Goal: Task Accomplishment & Management: Manage account settings

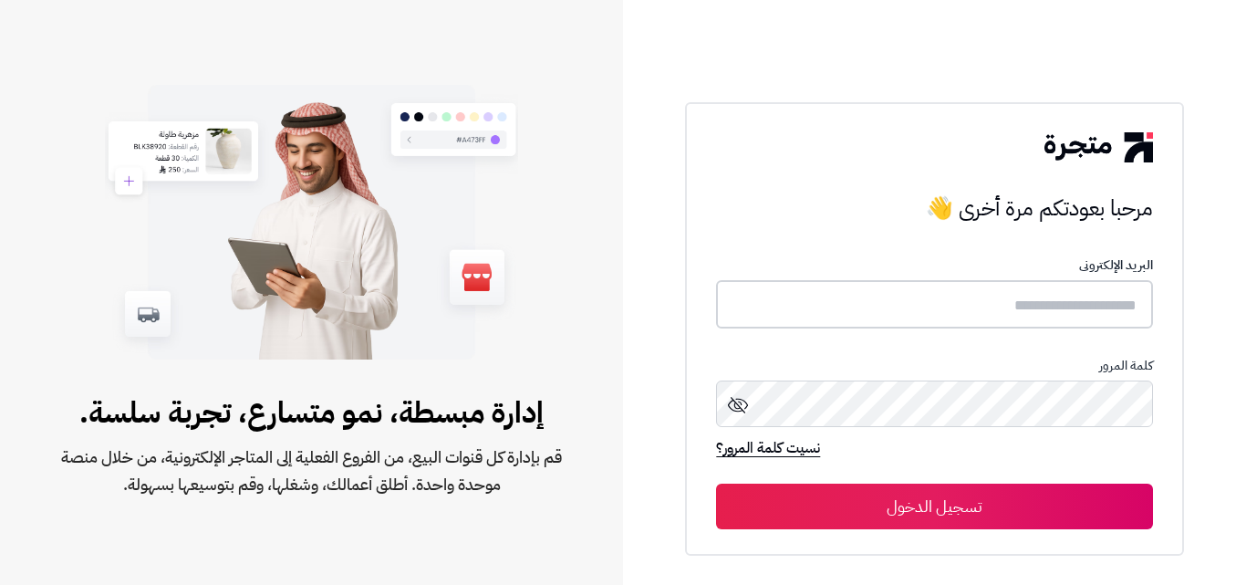
type input "**********"
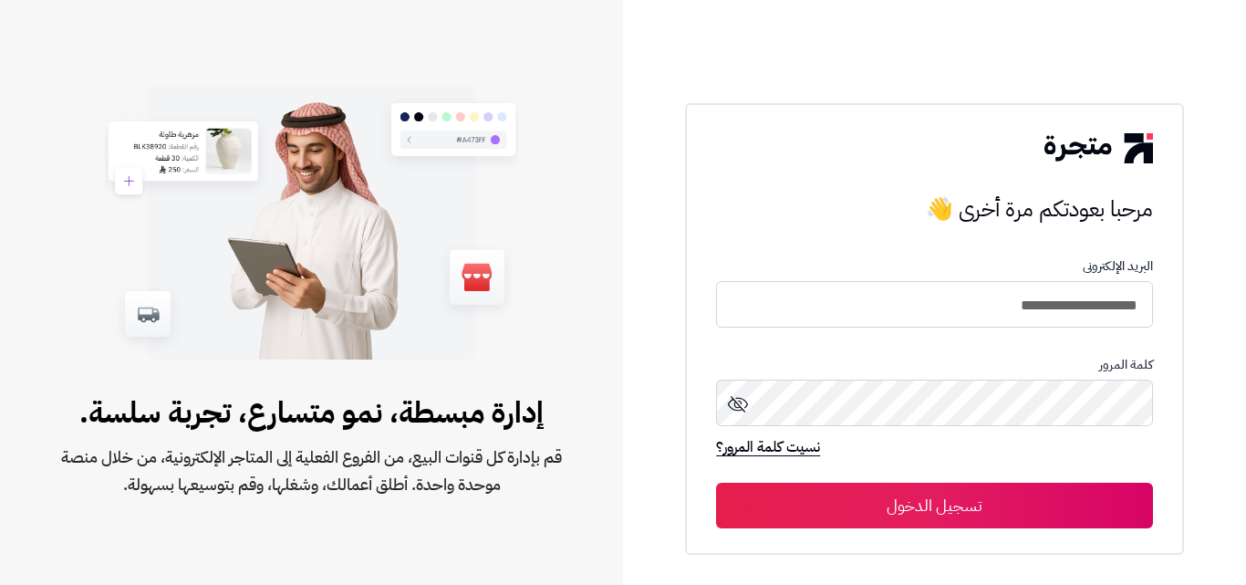
click at [910, 500] on button "تسجيل الدخول" at bounding box center [934, 506] width 436 height 46
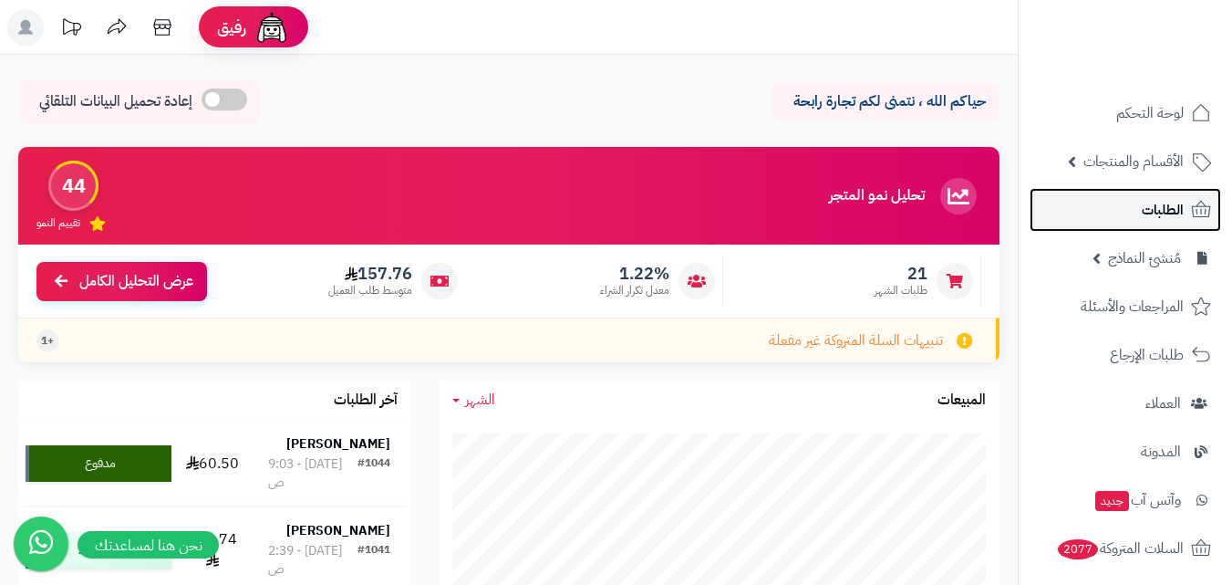
click at [1166, 214] on span "الطلبات" at bounding box center [1163, 210] width 42 height 26
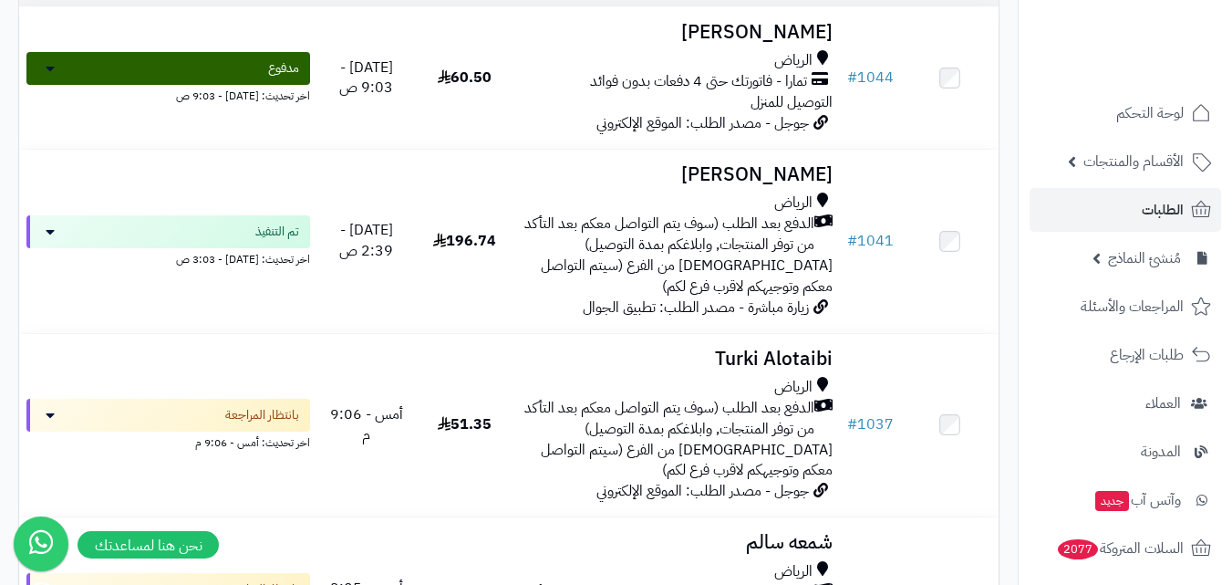
scroll to position [274, 0]
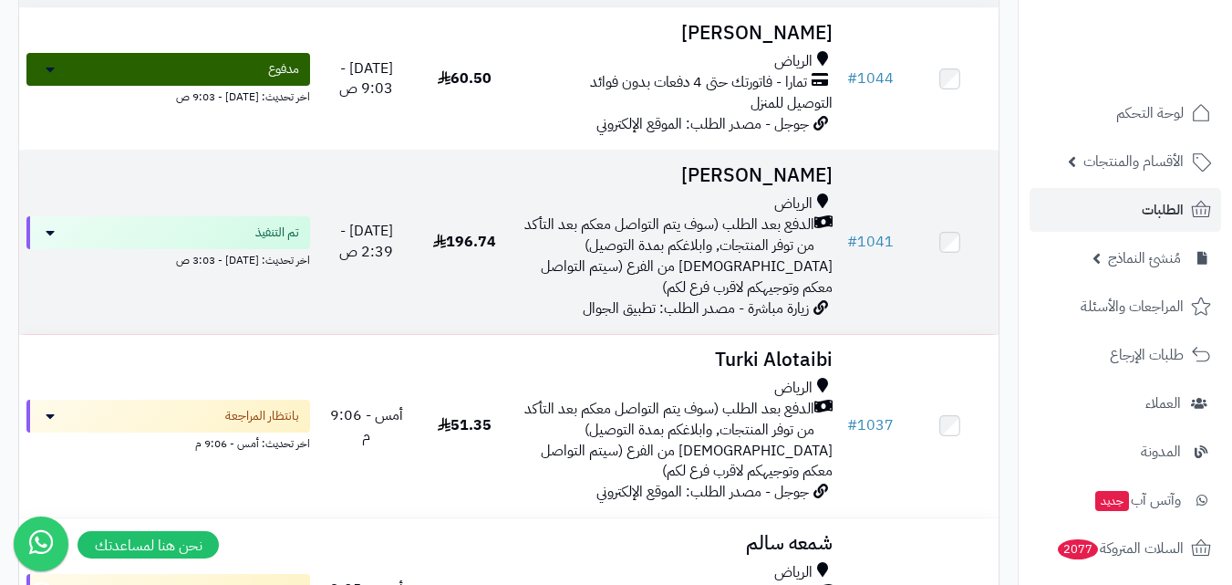
click at [727, 297] on div "الرياض الدفع بعد الطلب (سوف يتم التواصل معكم بعد التأكد من توفر المنتجات, وابلا…" at bounding box center [677, 245] width 312 height 104
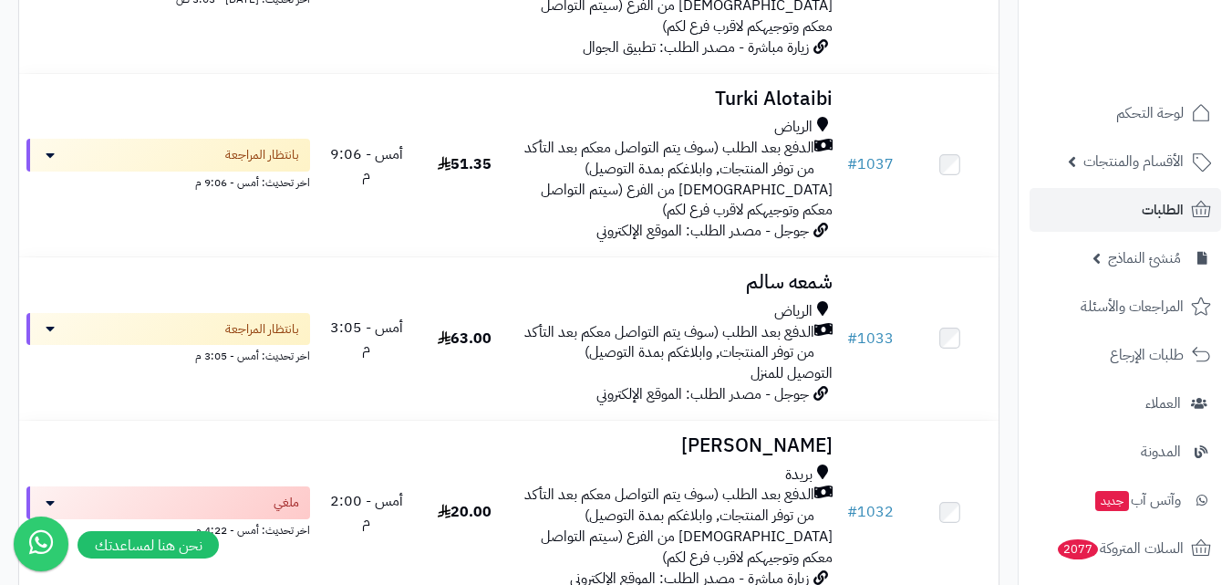
scroll to position [566, 0]
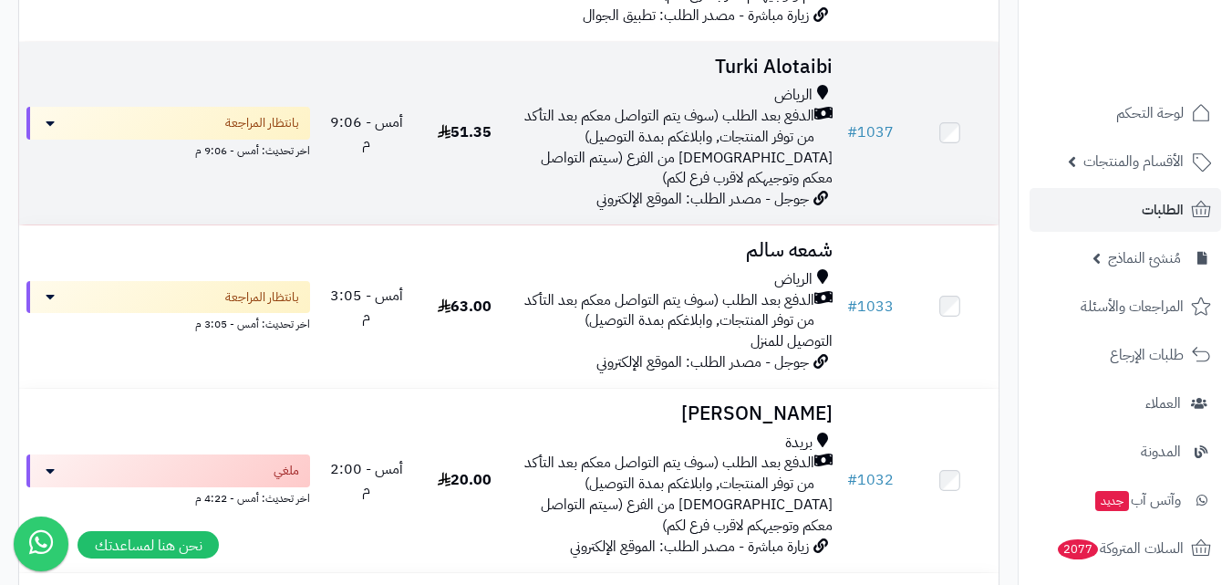
click at [740, 119] on span "الدفع بعد الطلب (سوف يتم التواصل معكم بعد التأكد من توفر المنتجات, وابلاغكم بمد…" at bounding box center [668, 127] width 294 height 42
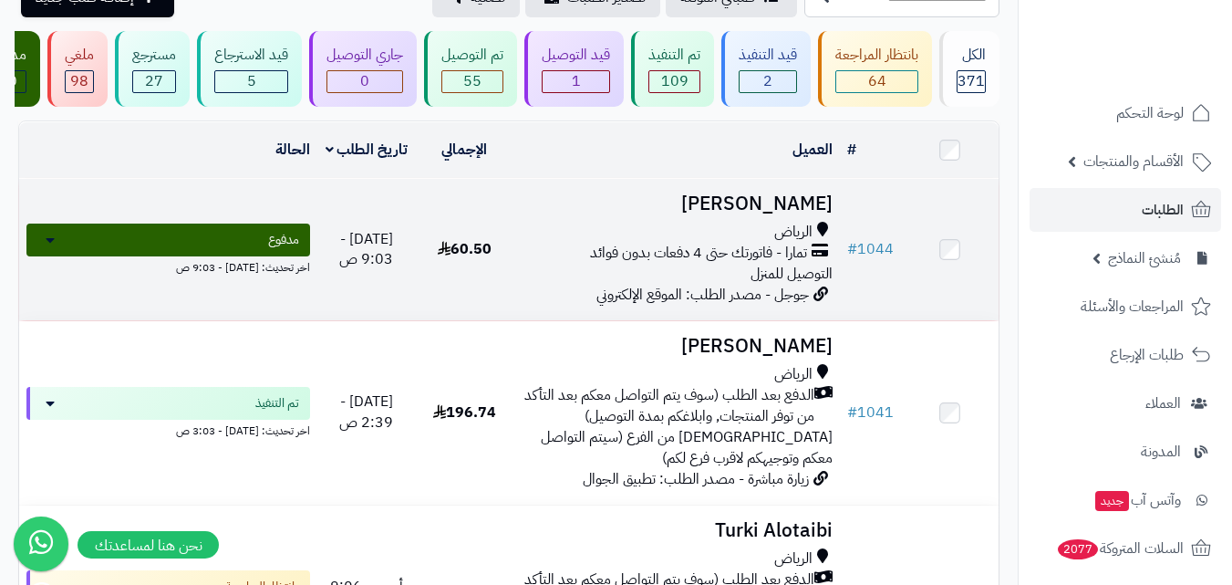
scroll to position [182, 0]
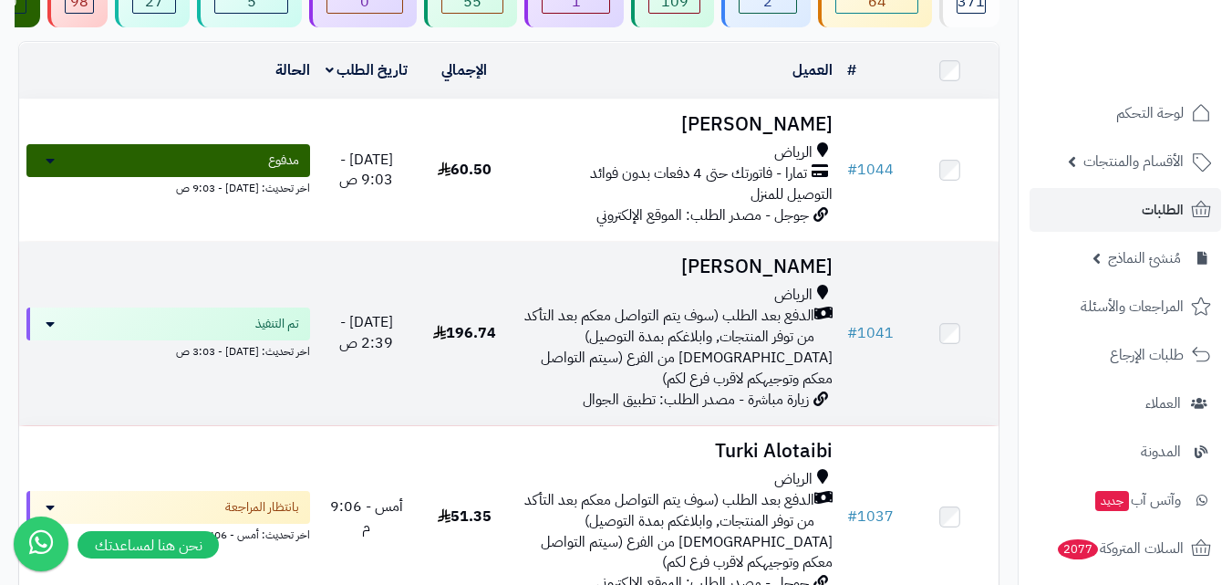
click at [679, 377] on span "الاستلام من الفرع (سيتم التواصل معكم وتوجيهكم لاقرب فرع لكم)" at bounding box center [687, 368] width 292 height 43
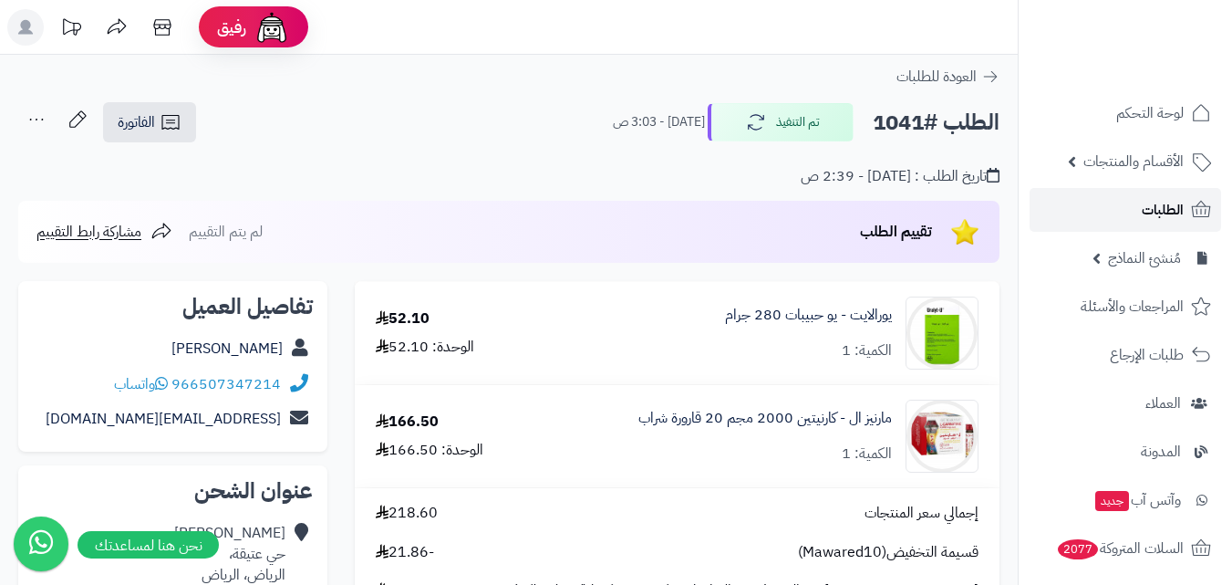
click at [1129, 202] on link "الطلبات" at bounding box center [1126, 210] width 192 height 44
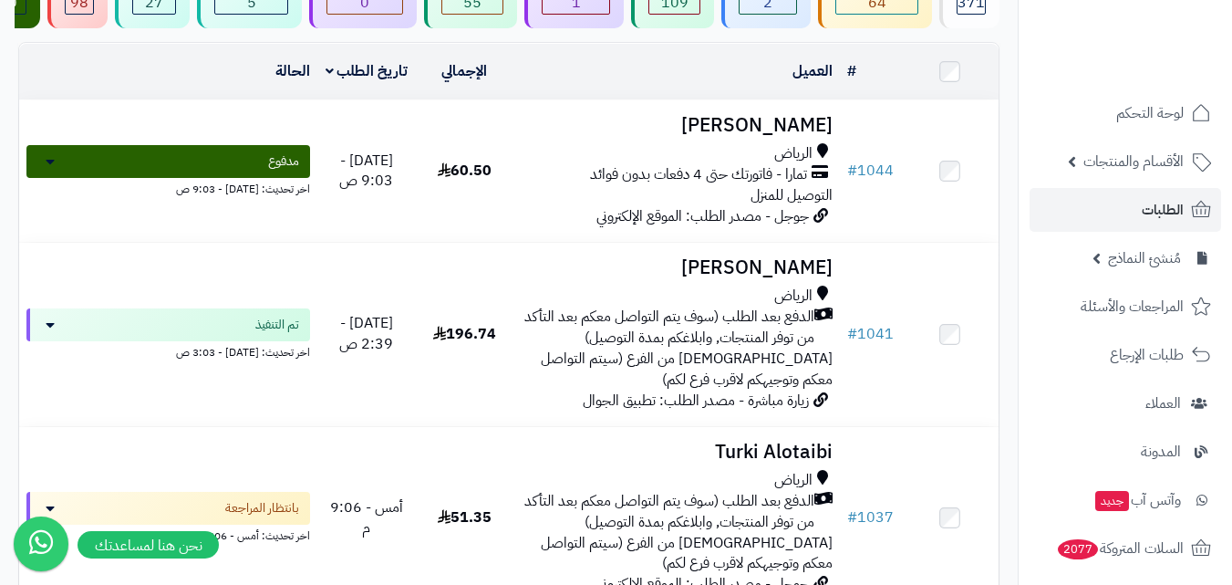
scroll to position [182, 0]
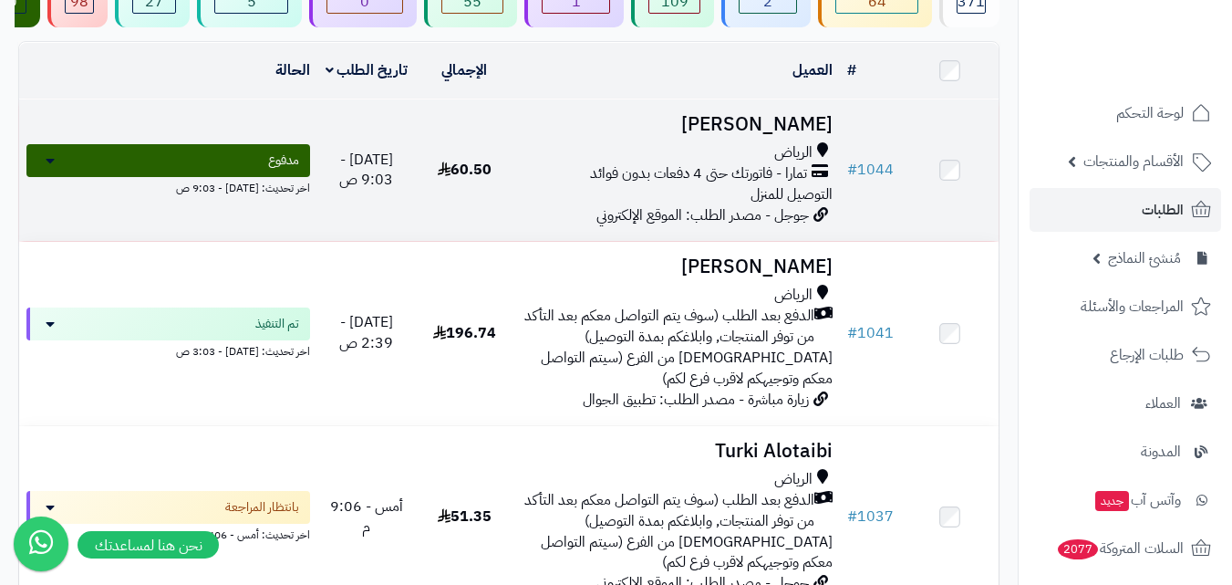
click at [667, 157] on div "الرياض" at bounding box center [677, 152] width 312 height 21
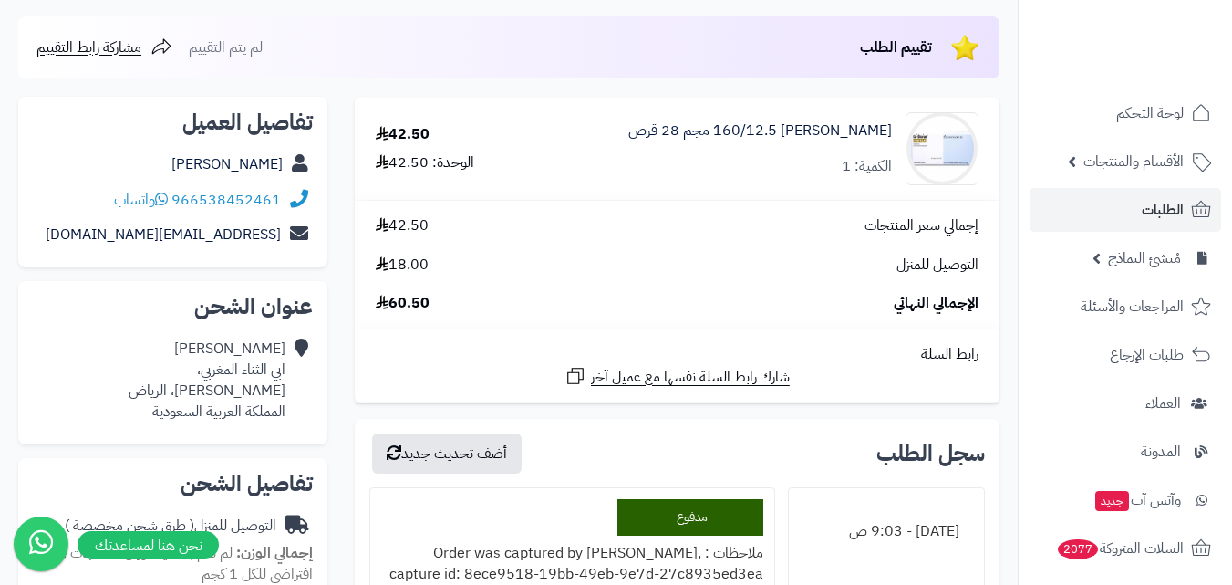
scroll to position [182, 0]
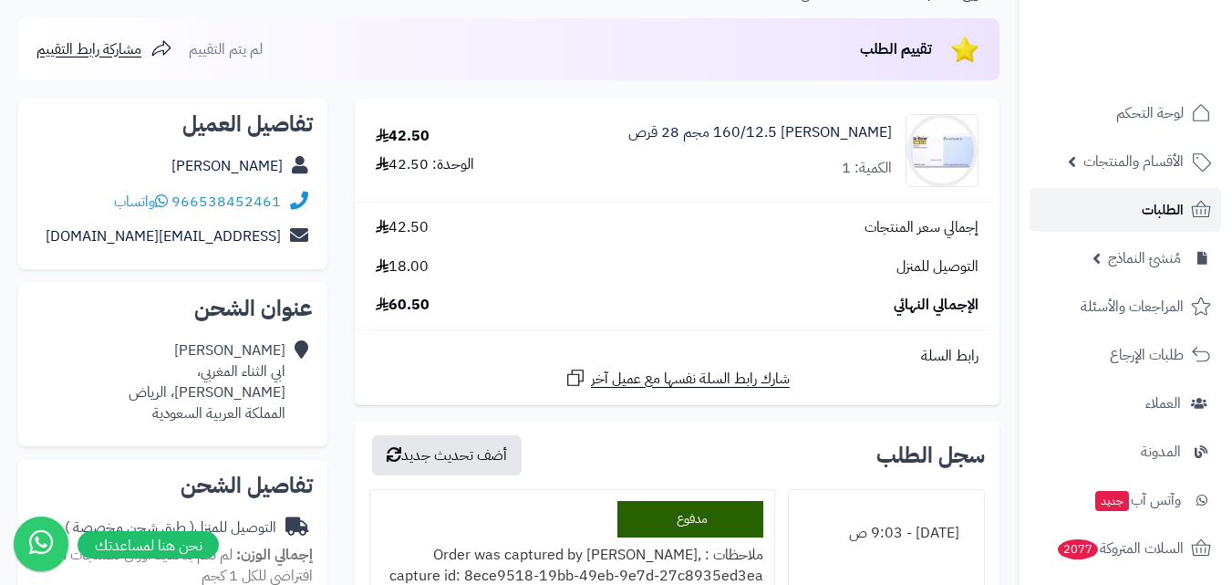
click at [1191, 213] on icon at bounding box center [1201, 210] width 22 height 22
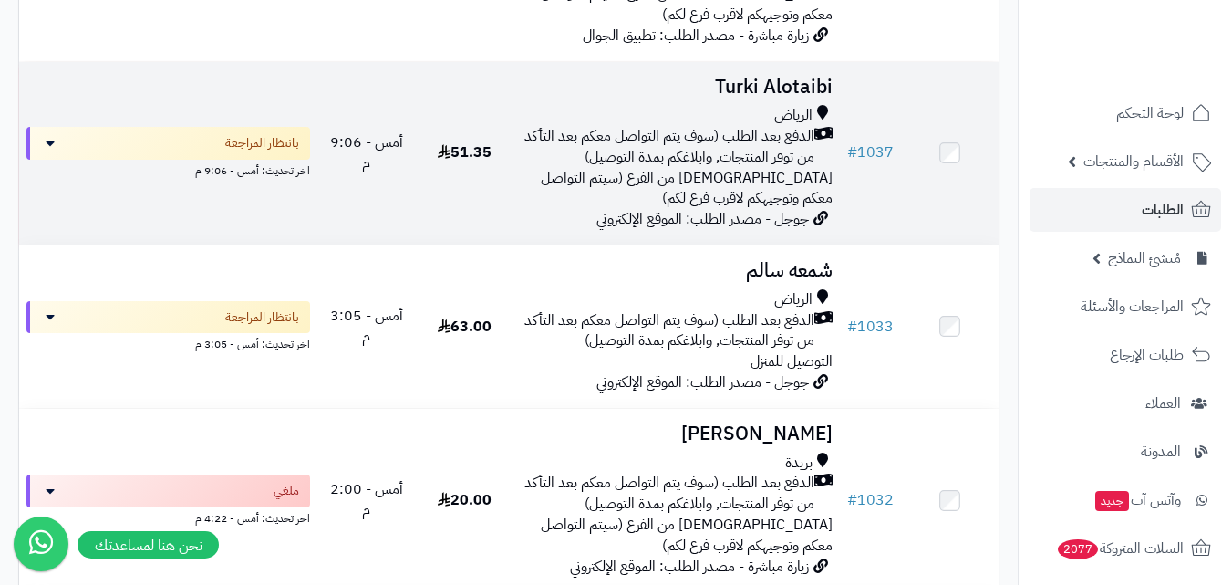
scroll to position [547, 0]
click at [687, 167] on span "الدفع بعد الطلب (سوف يتم التواصل معكم بعد التأكد من توفر المنتجات, وابلاغكم بمد…" at bounding box center [668, 146] width 294 height 42
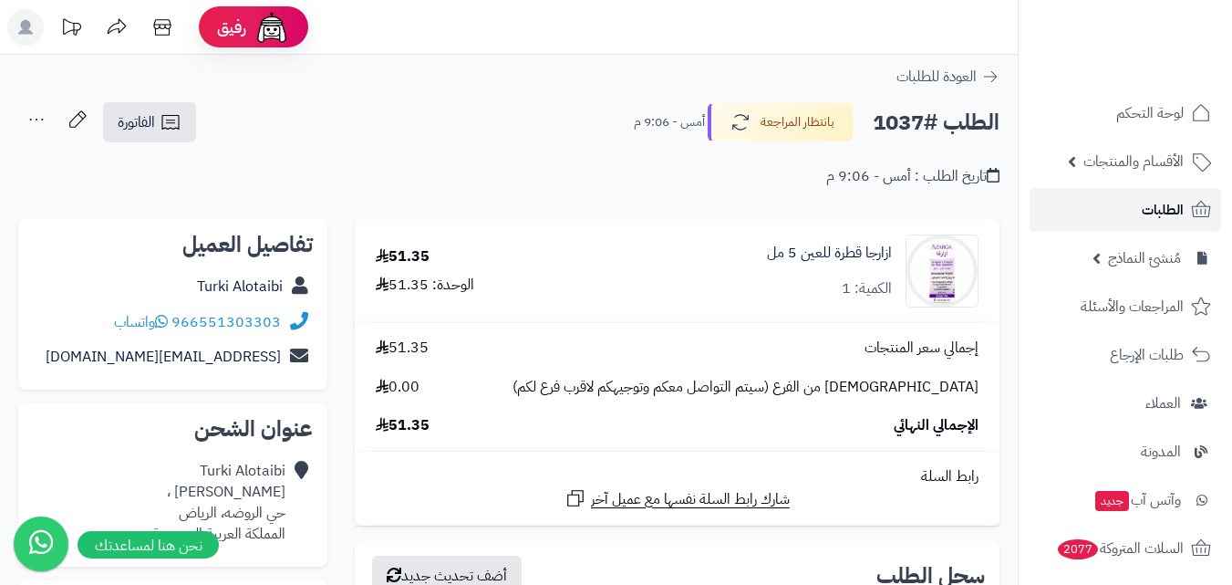
click at [1178, 208] on span "الطلبات" at bounding box center [1163, 210] width 42 height 26
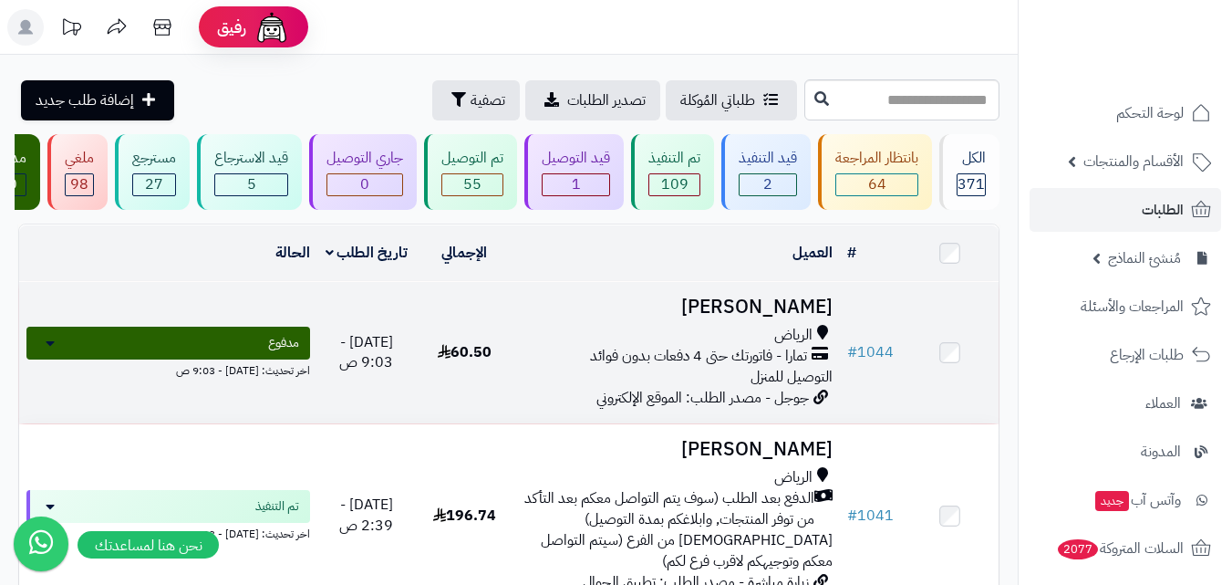
click at [468, 363] on span "60.50" at bounding box center [465, 352] width 54 height 22
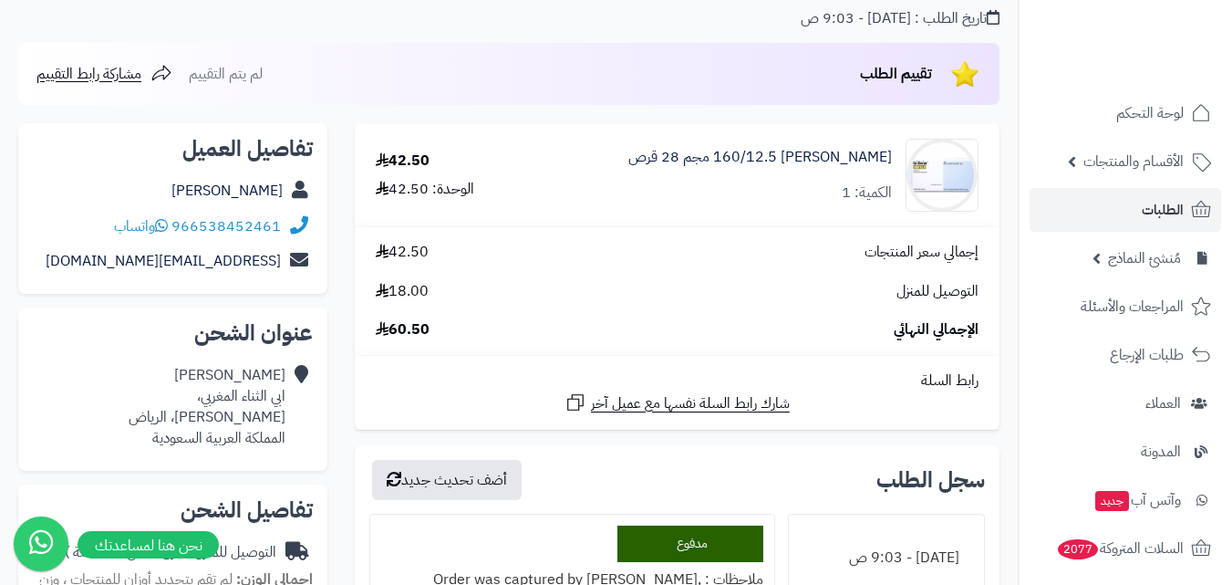
scroll to position [182, 0]
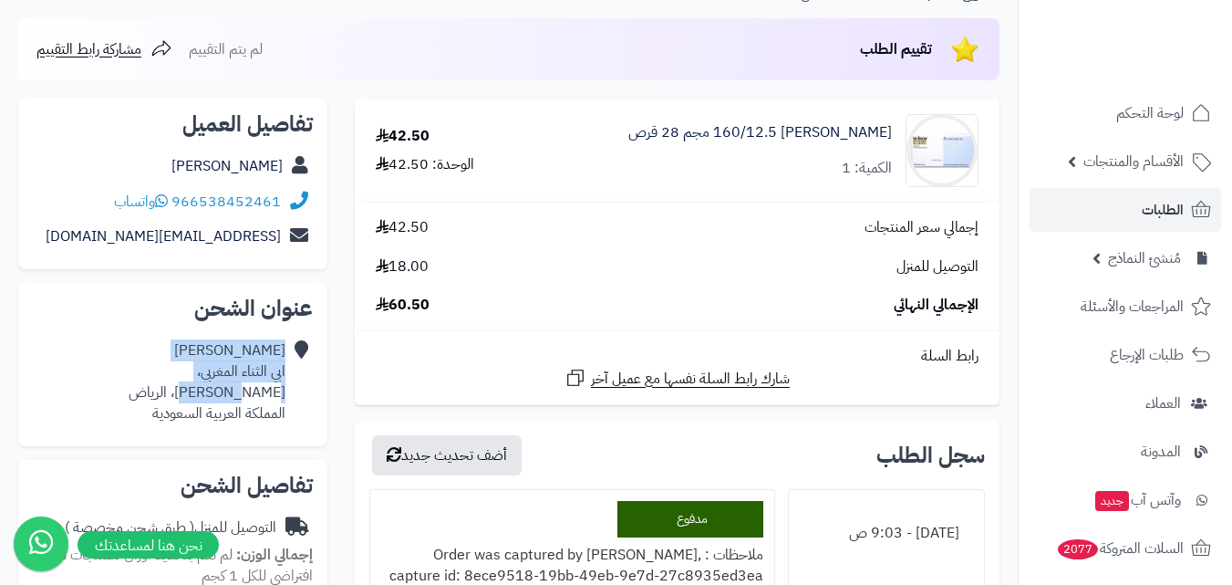
drag, startPoint x: 292, startPoint y: 373, endPoint x: 242, endPoint y: 399, distance: 56.3
click at [242, 399] on div "[PERSON_NAME] ابي الثناء المغربي، [PERSON_NAME]، [PERSON_NAME] العربية السعودية" at bounding box center [173, 382] width 280 height 98
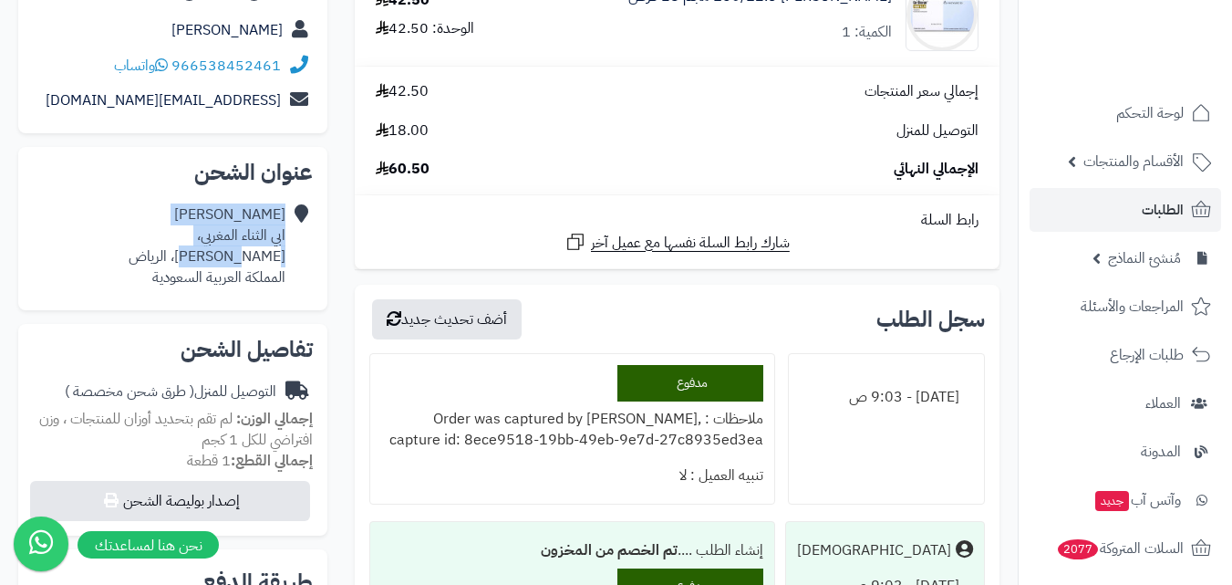
scroll to position [274, 0]
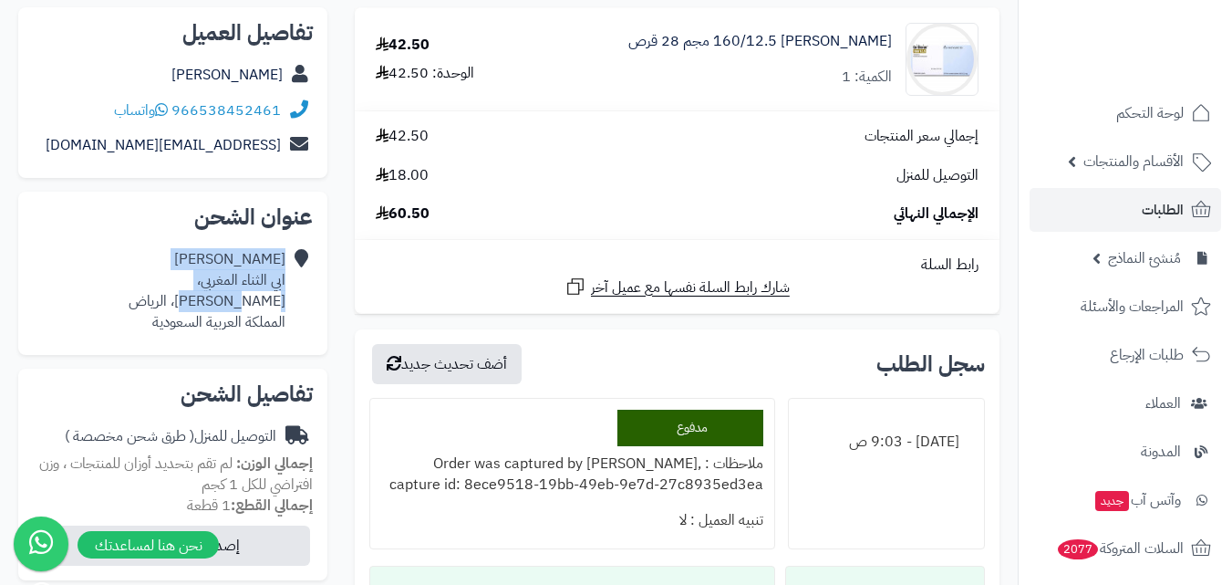
click at [8, 288] on div "**********" at bounding box center [173, 549] width 337 height 1084
click at [56, 284] on div "Wsheela Harobi ابي الثناء المغربي، العريجاء، الرياض المملكة العربية السعودية" at bounding box center [173, 291] width 280 height 98
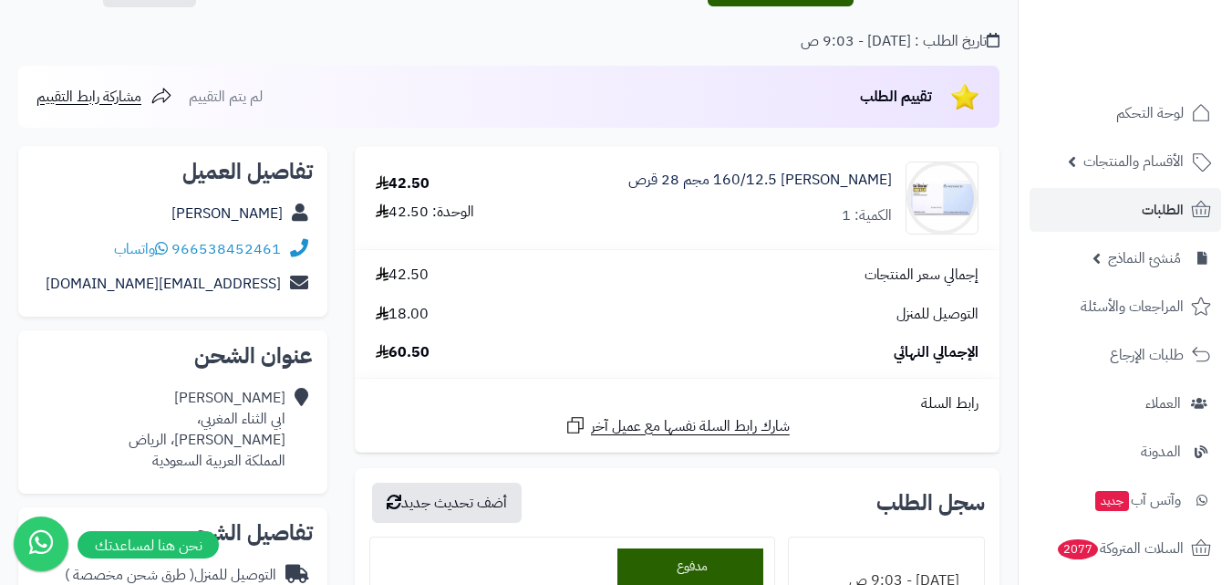
scroll to position [0, 0]
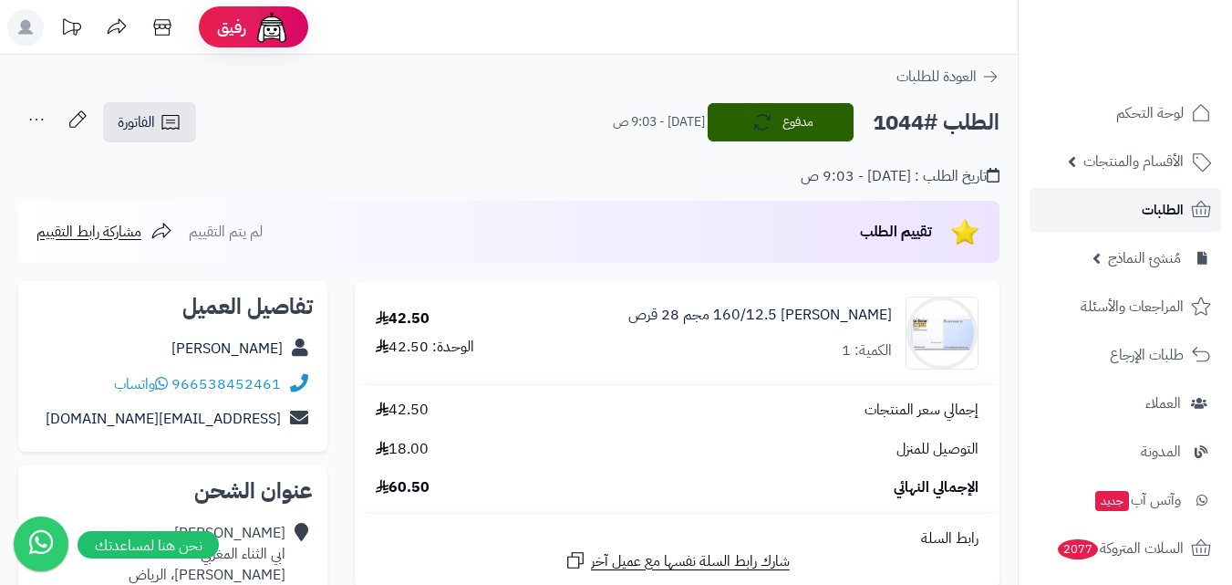
click at [1167, 223] on link "الطلبات" at bounding box center [1126, 210] width 192 height 44
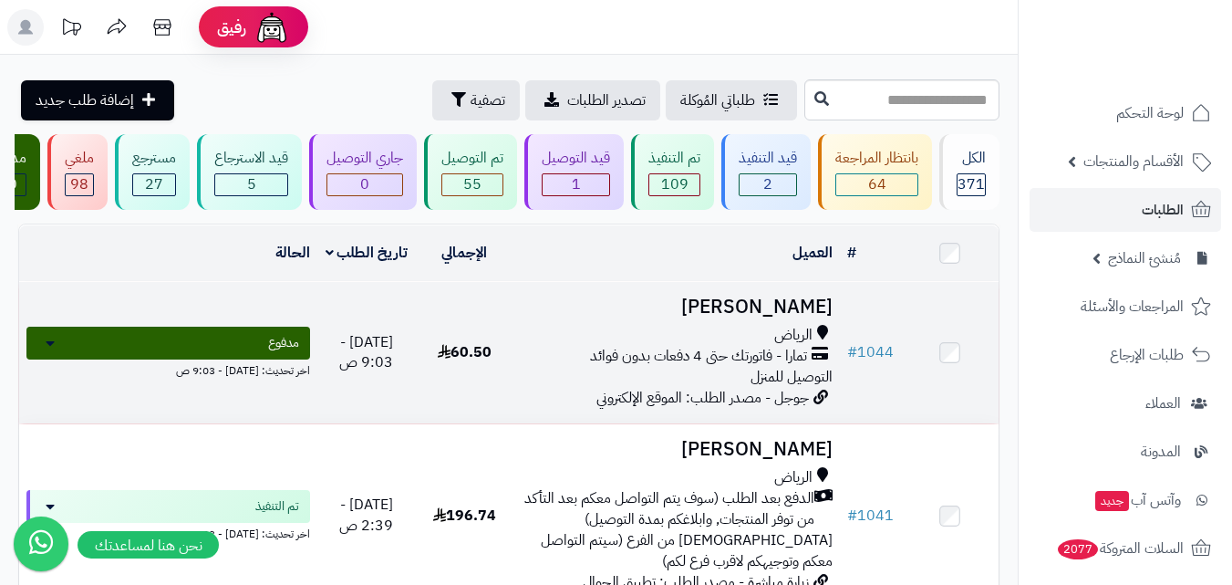
scroll to position [91, 0]
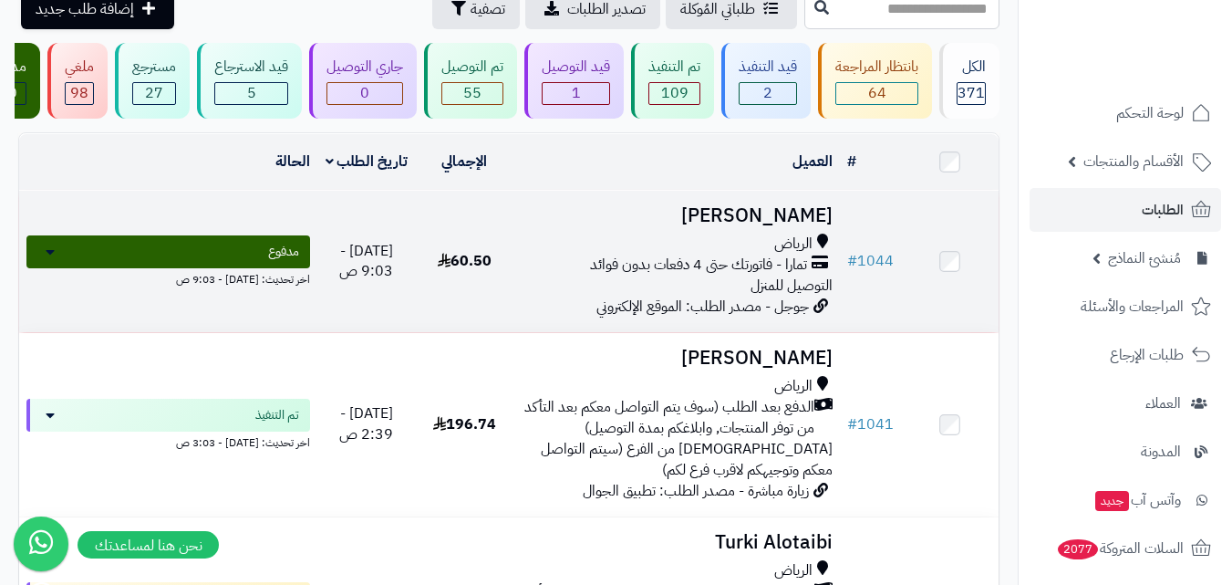
click at [678, 328] on td "[PERSON_NAME] [PERSON_NAME] - فاتورتك حتى 4 دفعات بدون فوائد التوصيل للمنزل جوج…" at bounding box center [677, 261] width 327 height 141
click at [743, 291] on div "الرياض تمارا - فاتورتك حتى 4 دفعات بدون فوائد التوصيل للمنزل" at bounding box center [677, 264] width 312 height 63
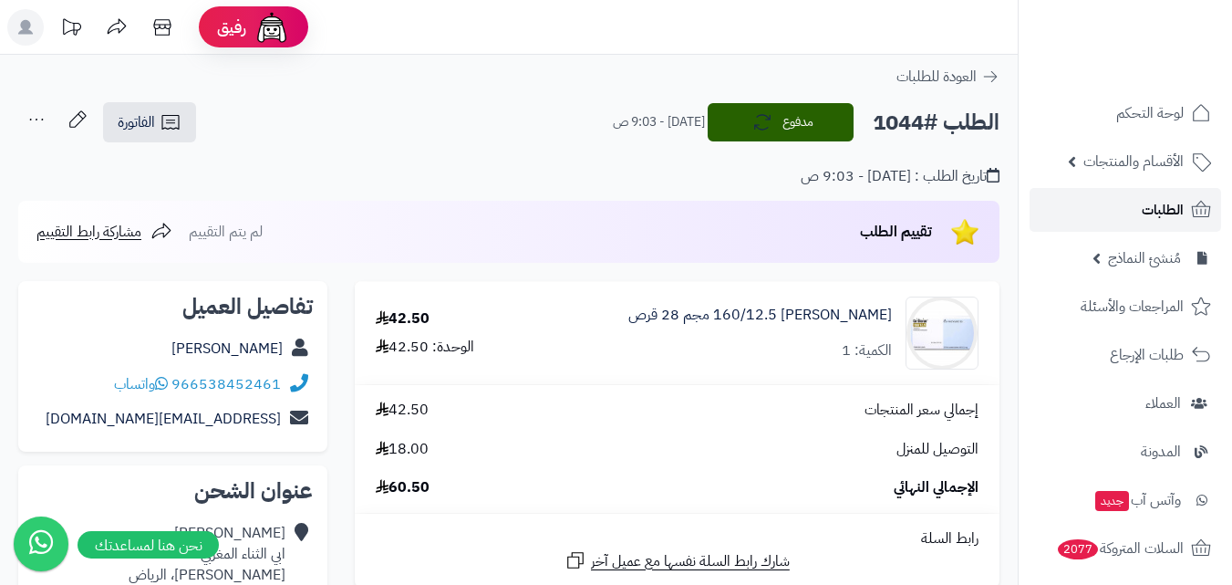
click at [1167, 218] on span "الطلبات" at bounding box center [1163, 210] width 42 height 26
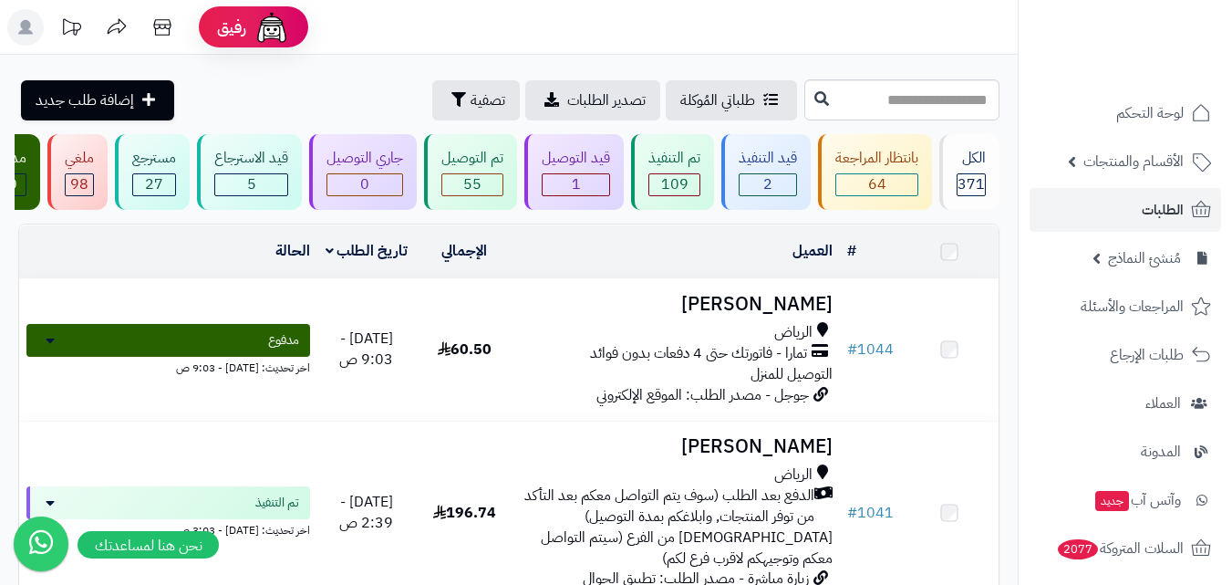
scroll to position [274, 0]
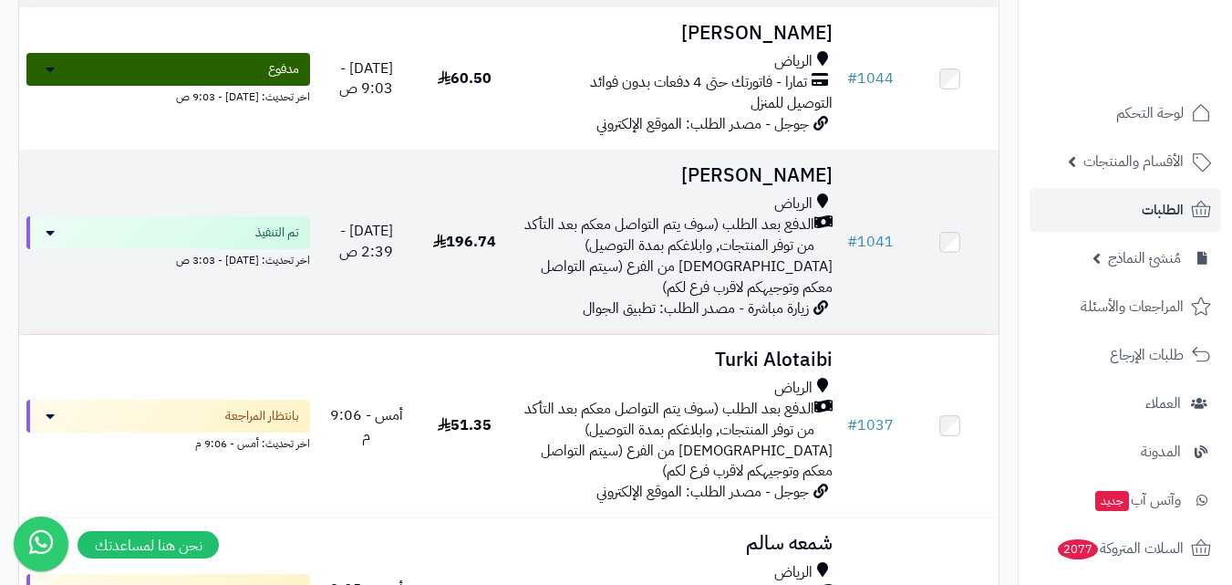
click at [783, 252] on span "الدفع بعد الطلب (سوف يتم التواصل معكم بعد التأكد من توفر المنتجات, وابلاغكم بمد…" at bounding box center [668, 235] width 294 height 42
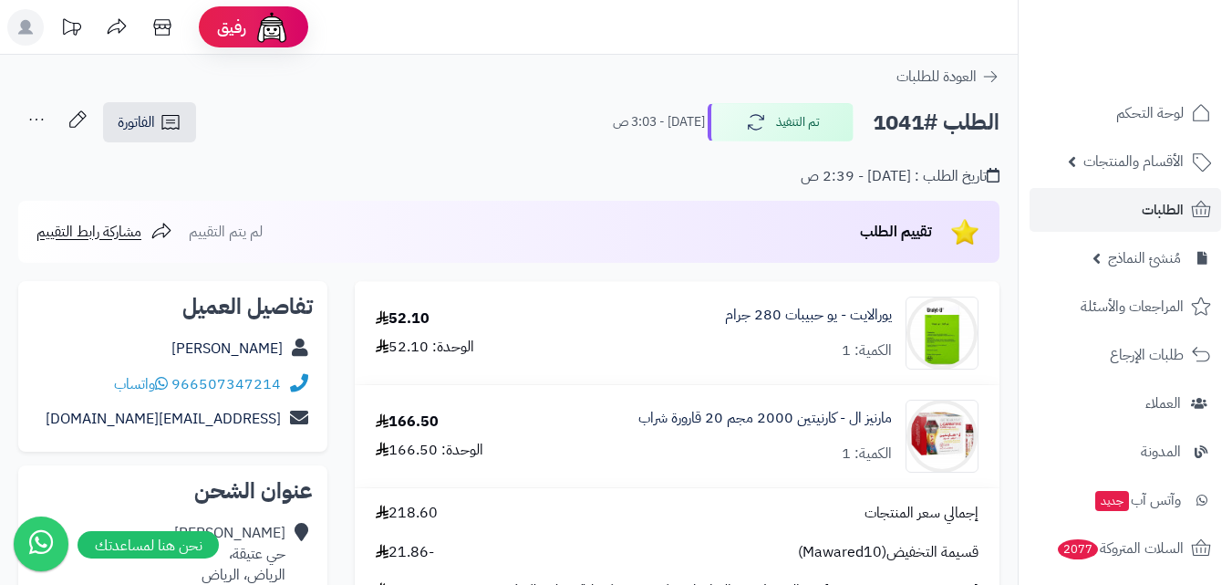
click at [1174, 232] on ul "لوحة التحكم الأقسام والمنتجات المنتجات الأقسام الماركات مواصفات المنتجات مواصفا…" at bounding box center [1125, 451] width 213 height 721
click at [1167, 205] on span "الطلبات" at bounding box center [1163, 210] width 42 height 26
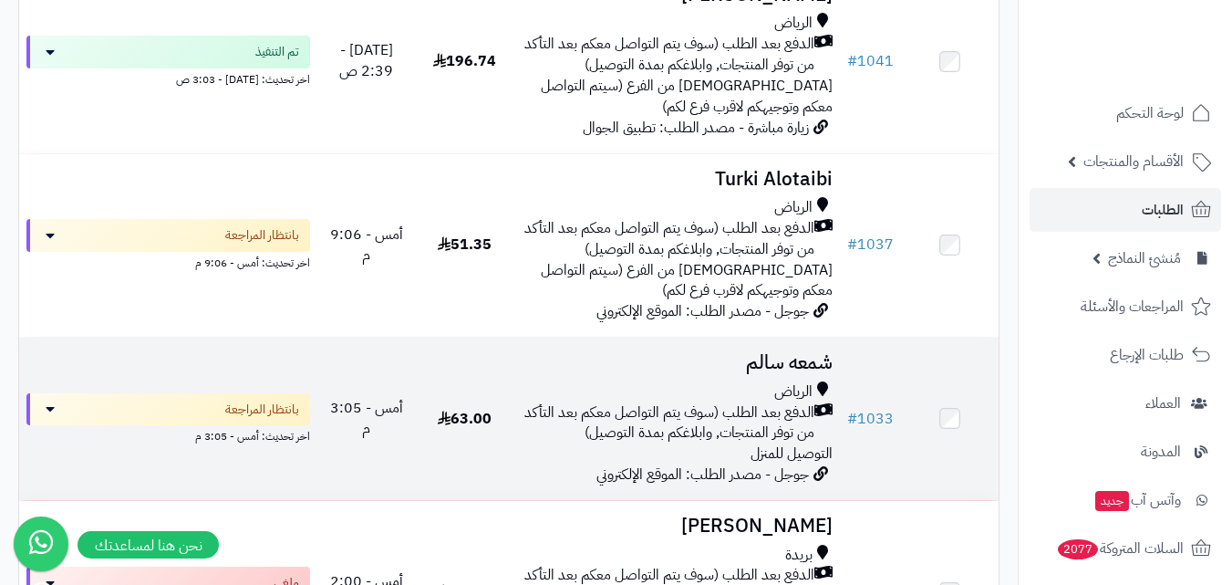
scroll to position [456, 0]
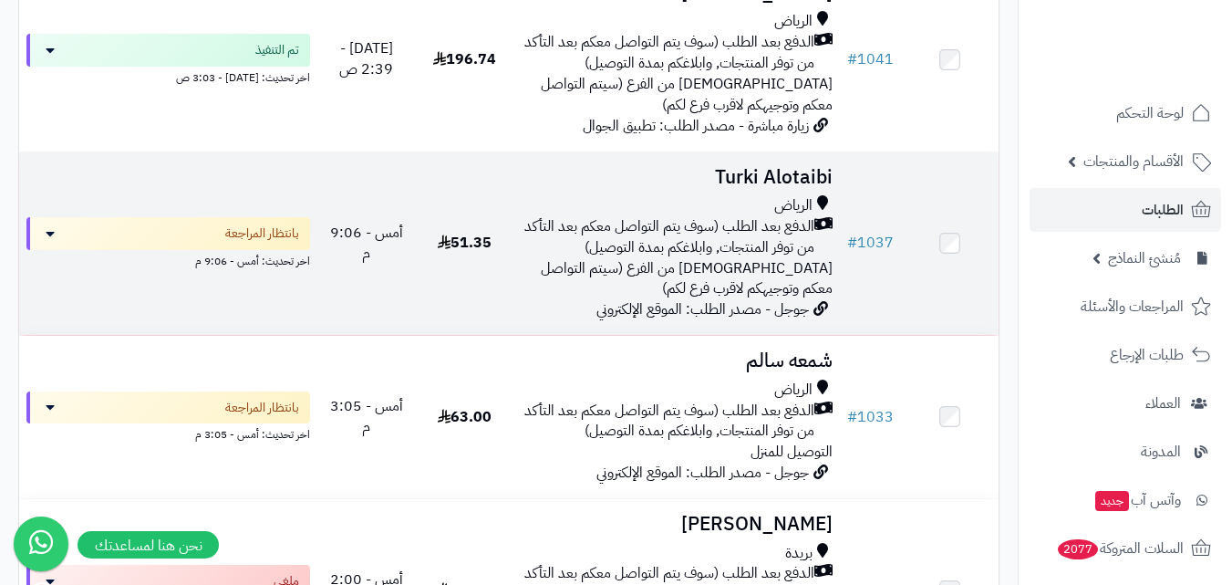
click at [786, 275] on span "[DEMOGRAPHIC_DATA] من الفرع (سيتم التواصل معكم وتوجيهكم لاقرب فرع لكم)" at bounding box center [687, 278] width 292 height 43
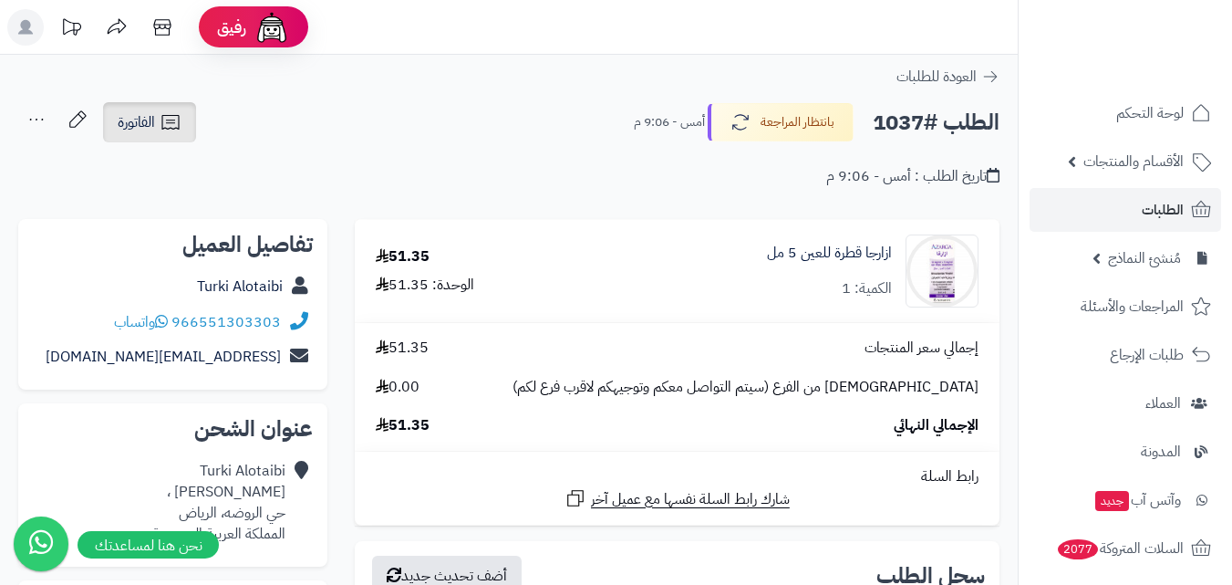
click at [171, 110] on link "الفاتورة" at bounding box center [149, 122] width 93 height 40
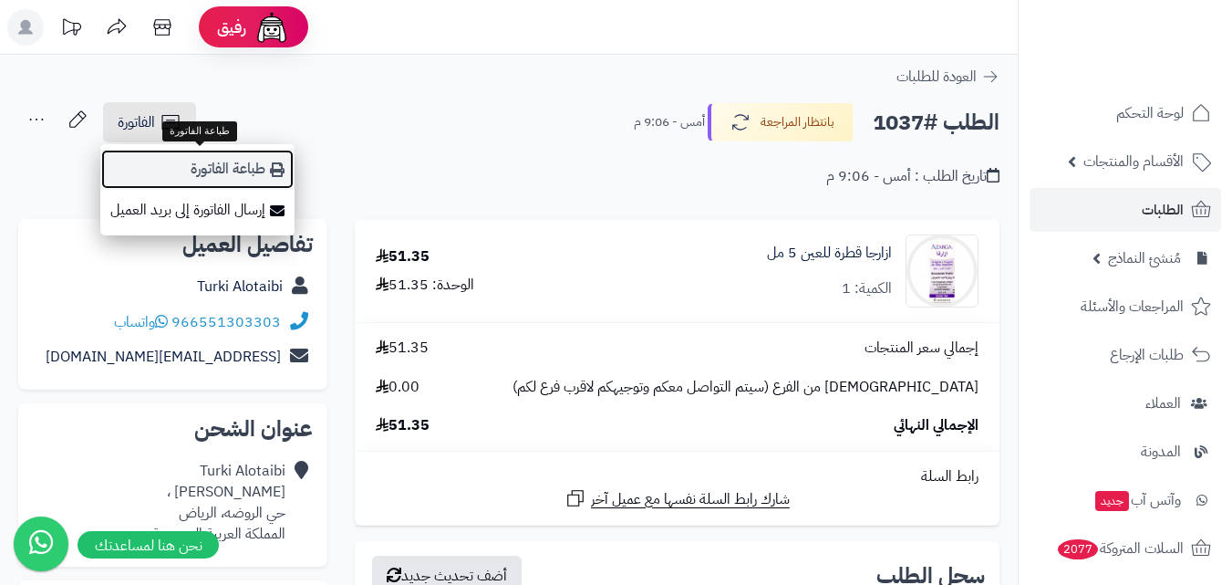
click at [195, 165] on link "طباعة الفاتورة" at bounding box center [197, 169] width 194 height 41
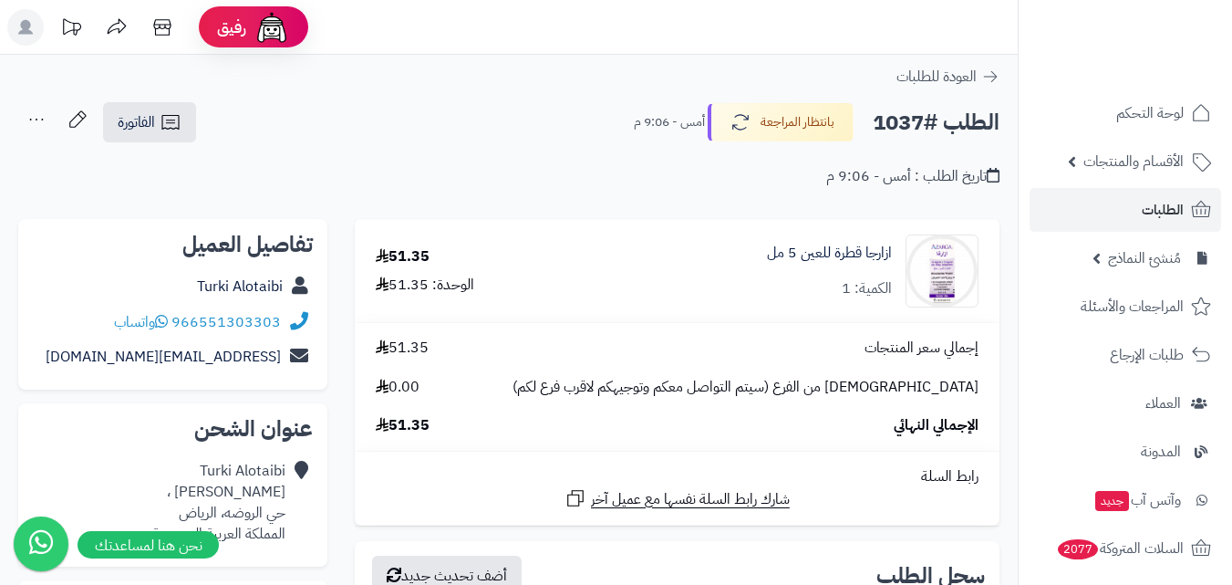
click at [279, 320] on div "966551303303 واتساب" at bounding box center [173, 323] width 280 height 36
drag, startPoint x: 98, startPoint y: 321, endPoint x: 278, endPoint y: 325, distance: 180.6
click at [278, 325] on div "966551303303 واتساب" at bounding box center [173, 323] width 280 height 36
copy div "966551303303 واتساب"
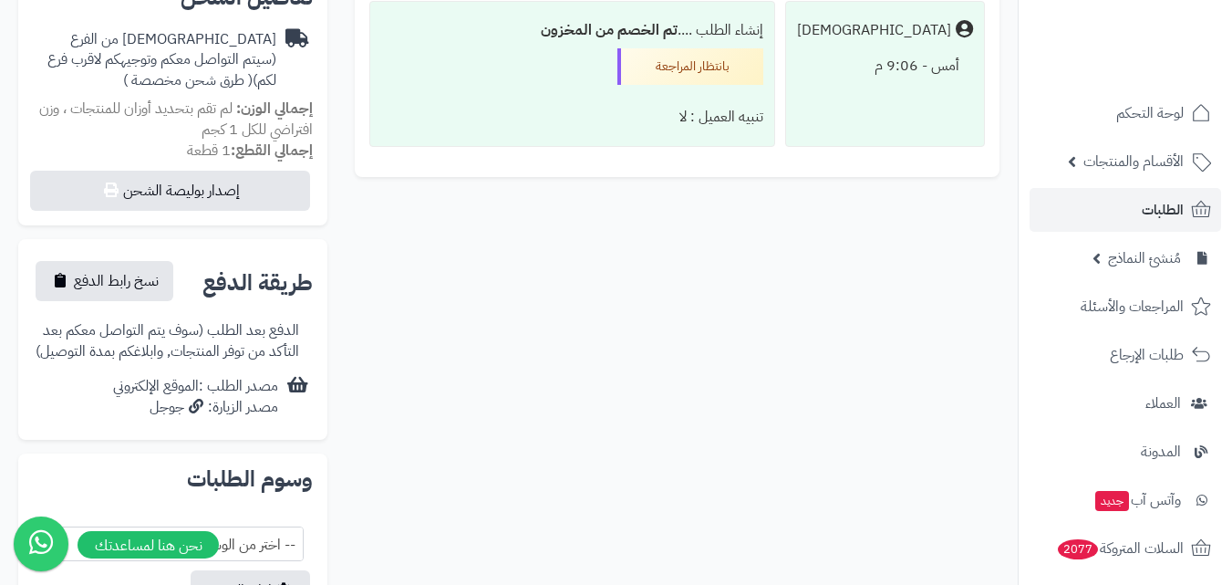
scroll to position [365, 0]
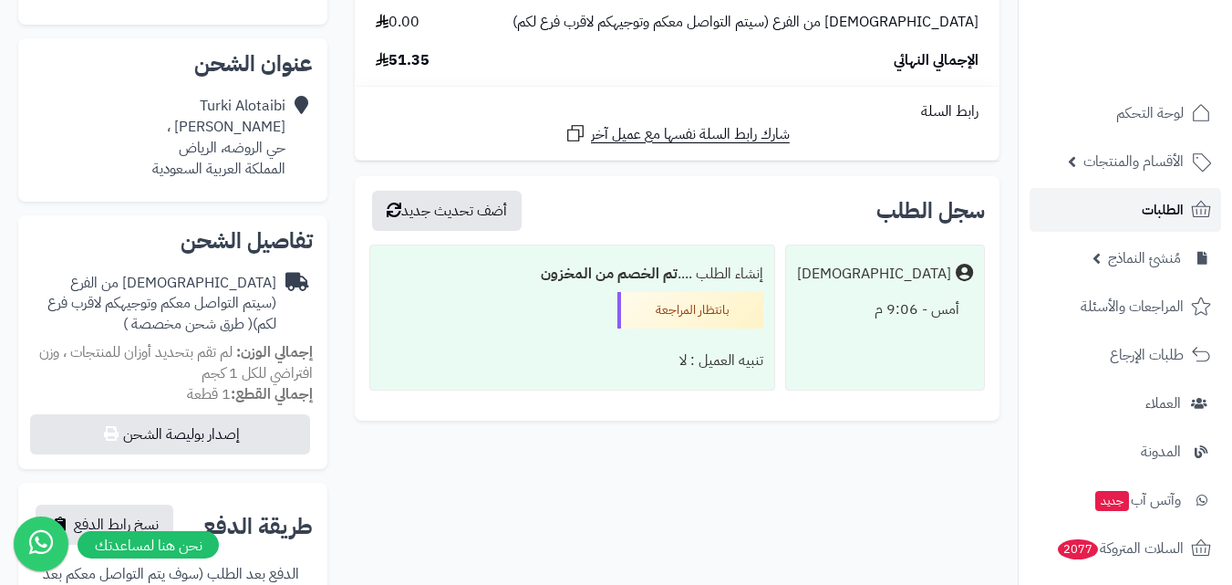
click at [1164, 202] on span "الطلبات" at bounding box center [1163, 210] width 42 height 26
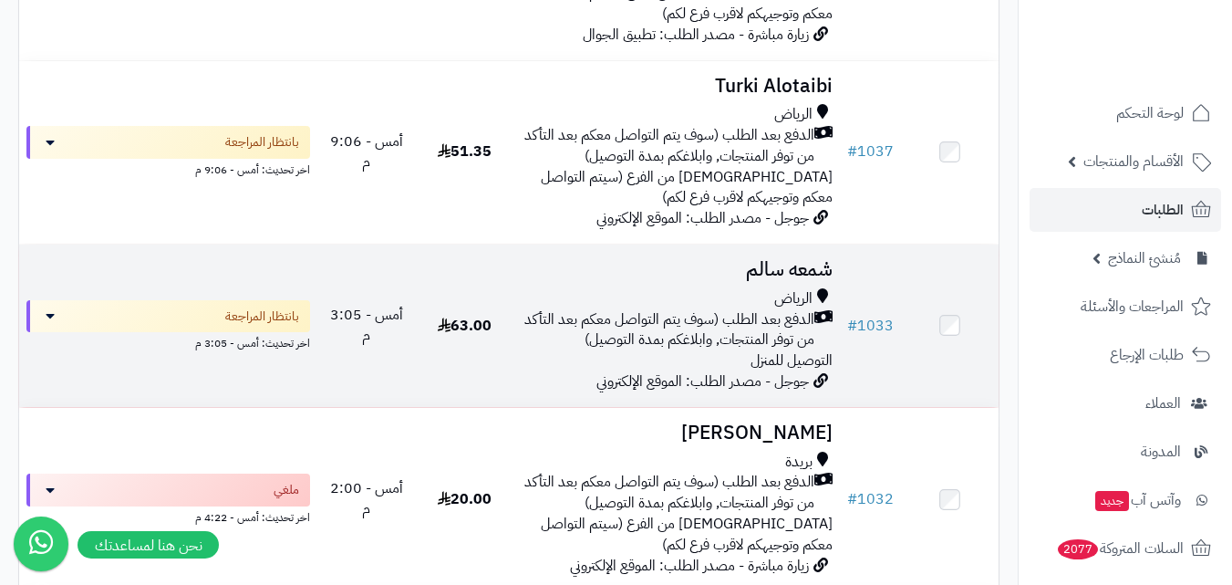
scroll to position [456, 0]
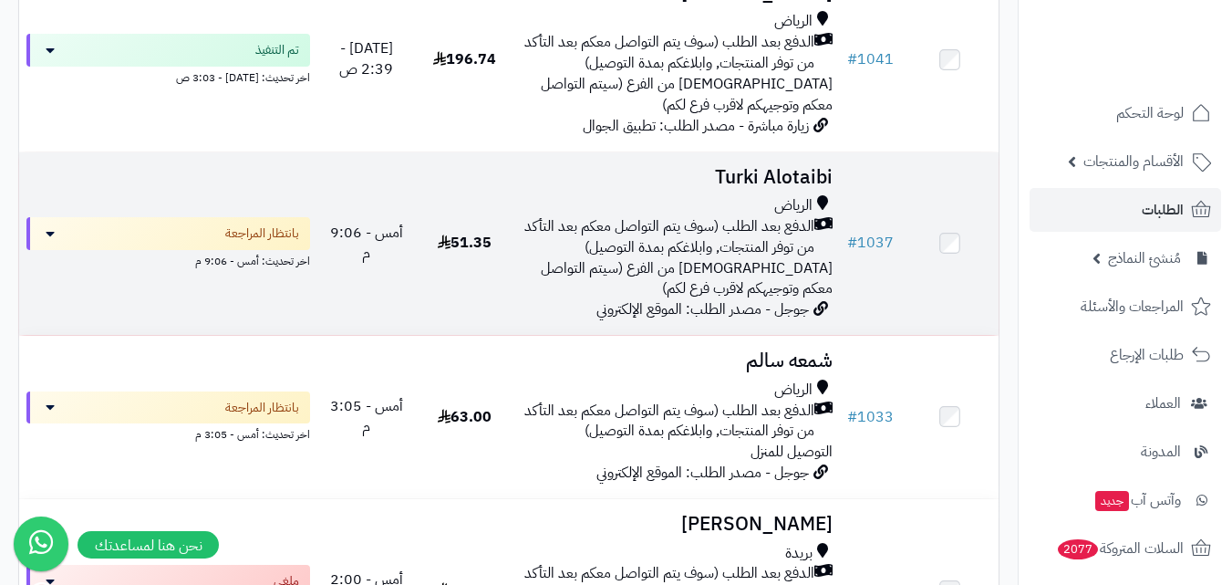
click at [551, 275] on span "[DEMOGRAPHIC_DATA] من الفرع (سيتم التواصل معكم وتوجيهكم لاقرب فرع لكم)" at bounding box center [687, 278] width 292 height 43
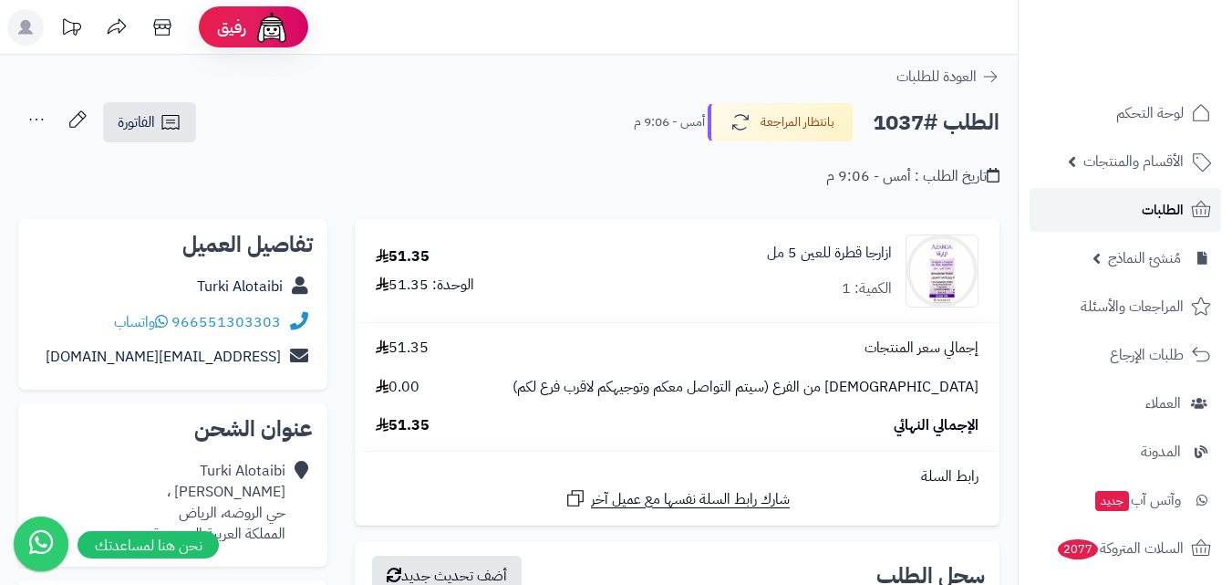
click at [1166, 215] on span "الطلبات" at bounding box center [1163, 210] width 42 height 26
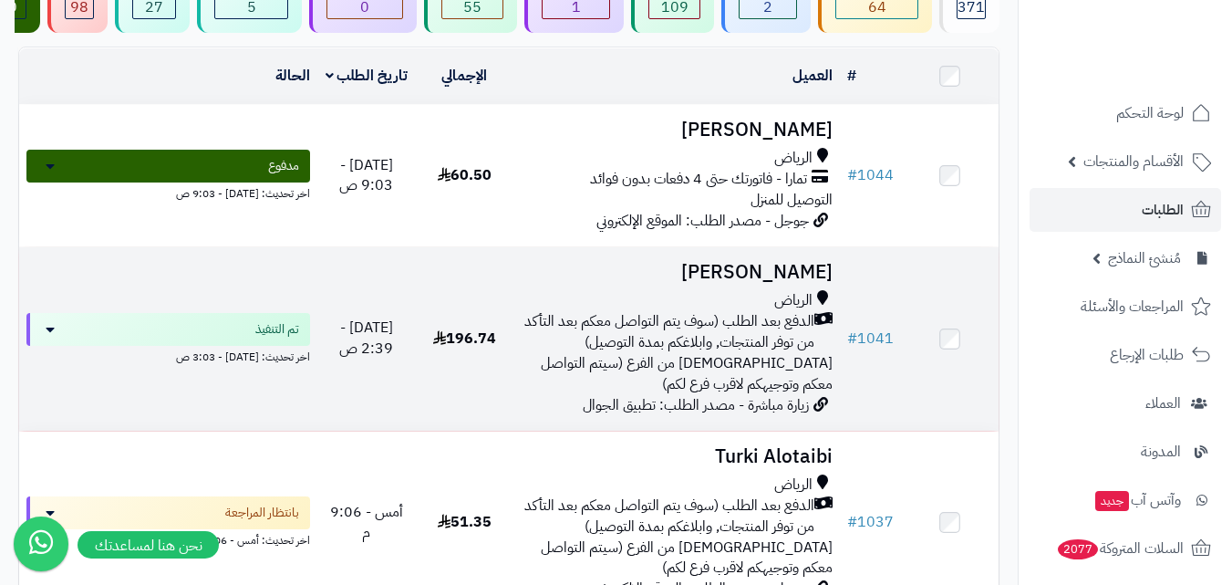
scroll to position [182, 0]
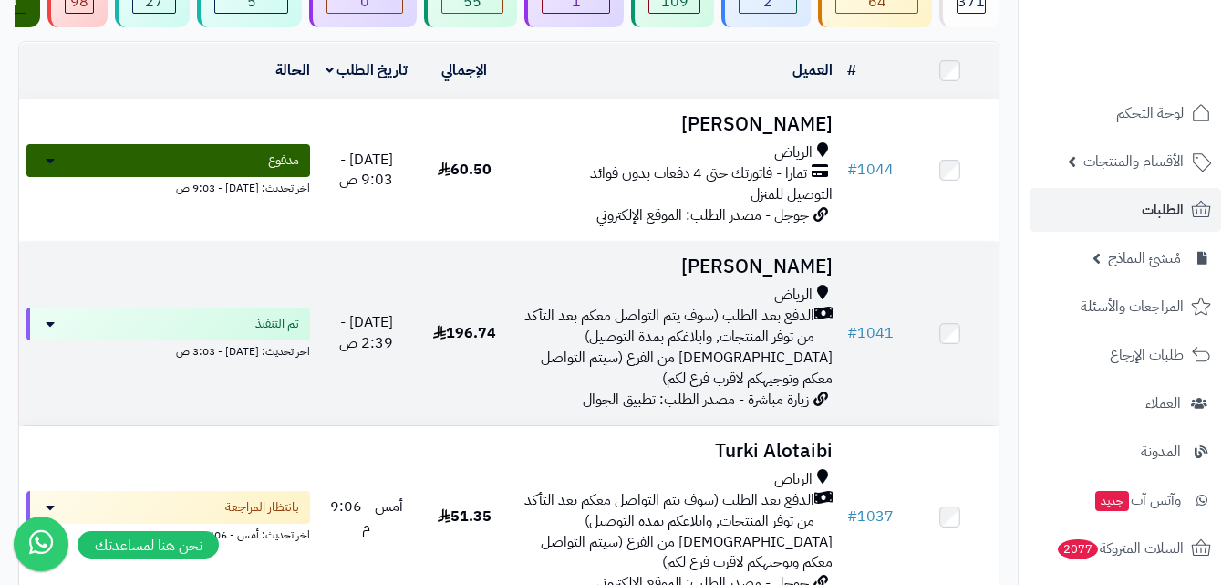
click at [669, 339] on span "الدفع بعد الطلب (سوف يتم التواصل معكم بعد التأكد من توفر المنتجات, وابلاغكم بمد…" at bounding box center [668, 327] width 294 height 42
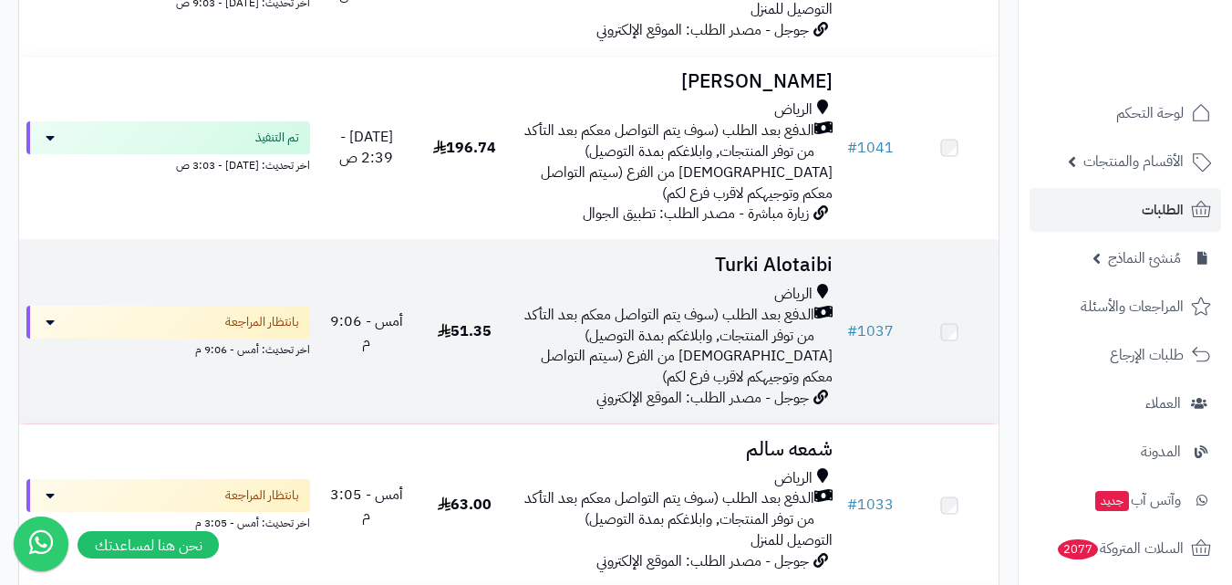
click at [588, 341] on span "الدفع بعد الطلب (سوف يتم التواصل معكم بعد التأكد من توفر المنتجات, وابلاغكم بمد…" at bounding box center [668, 326] width 294 height 42
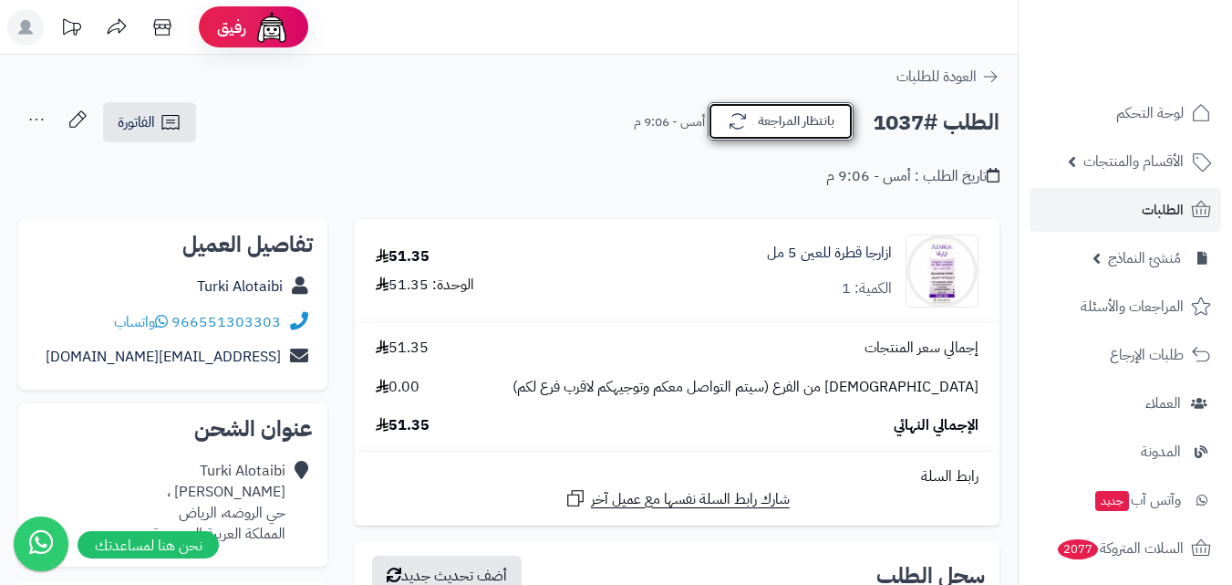
click at [777, 126] on button "بانتظار المراجعة" at bounding box center [781, 121] width 146 height 38
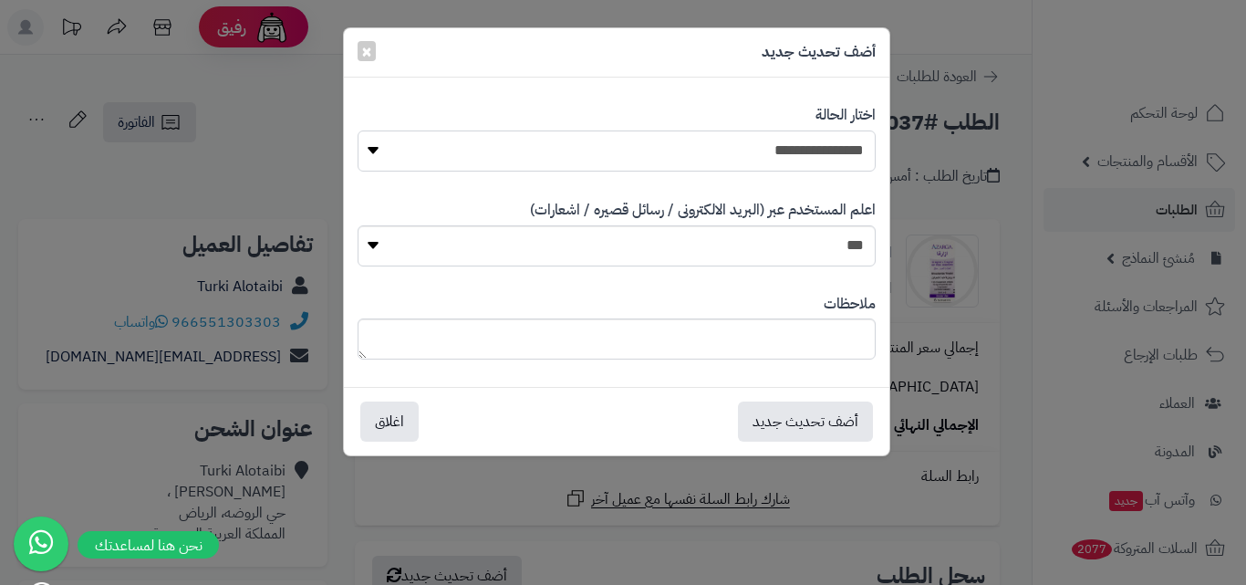
click at [737, 159] on select "**********" at bounding box center [617, 150] width 518 height 41
select select "**"
click at [358, 130] on select "**********" at bounding box center [617, 150] width 518 height 41
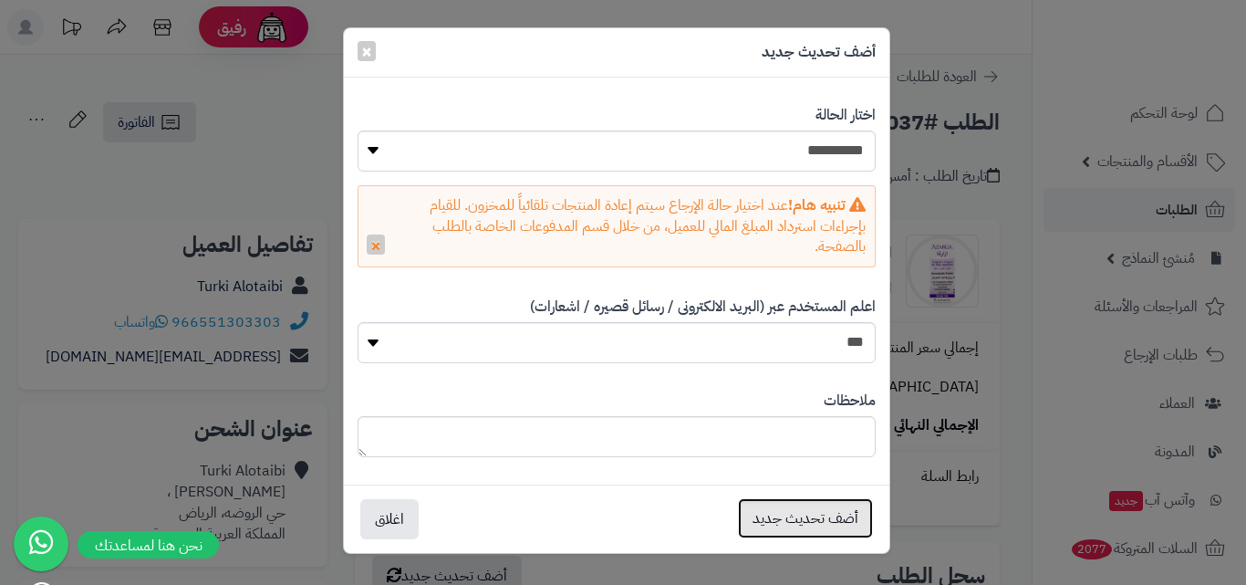
click at [827, 528] on button "أضف تحديث جديد" at bounding box center [805, 518] width 135 height 40
